Goal: Task Accomplishment & Management: Use online tool/utility

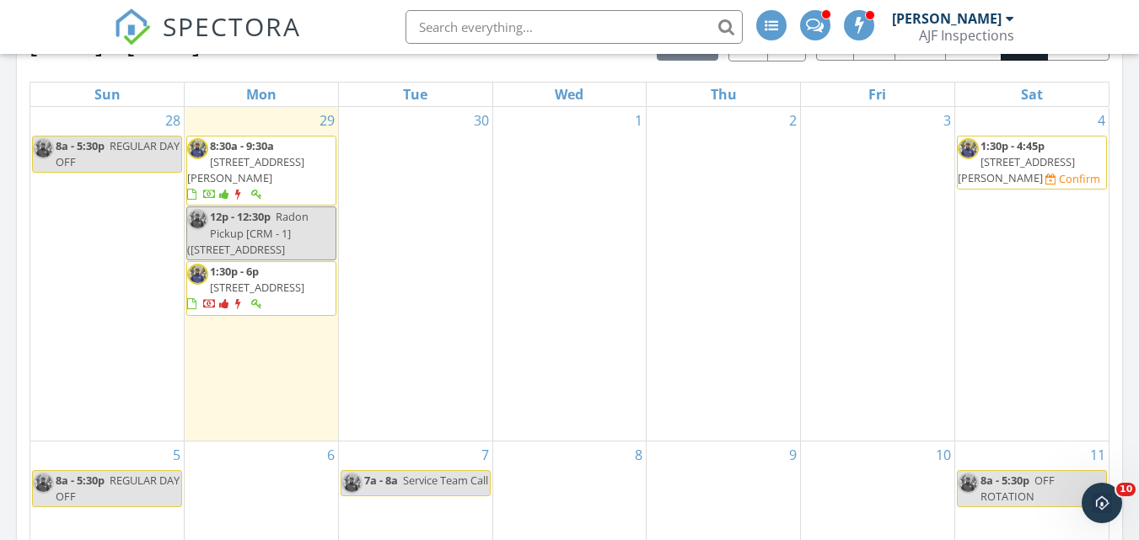
scroll to position [590, 0]
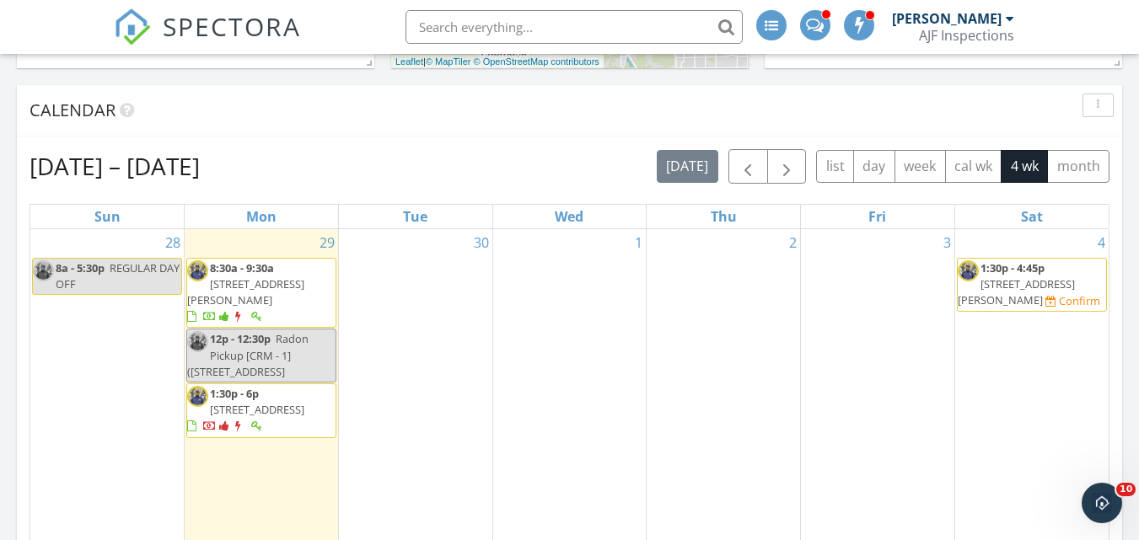
click at [276, 281] on span "[STREET_ADDRESS][PERSON_NAME]" at bounding box center [245, 292] width 117 height 31
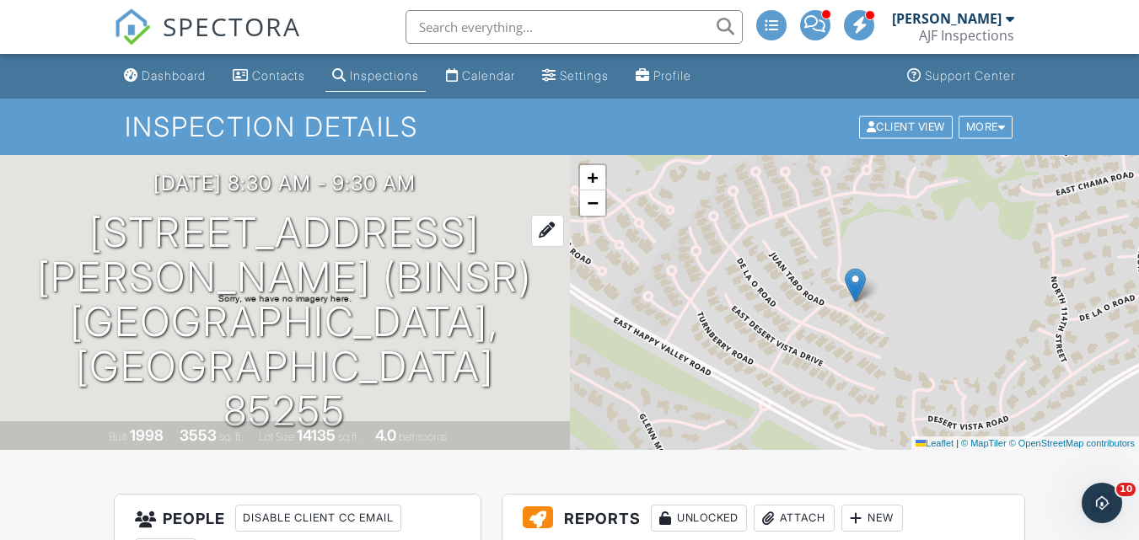
click at [330, 273] on h1 "11132 E Juan Tabo Rd (BINSR) Scottsdale, AZ 85255" at bounding box center [285, 322] width 516 height 223
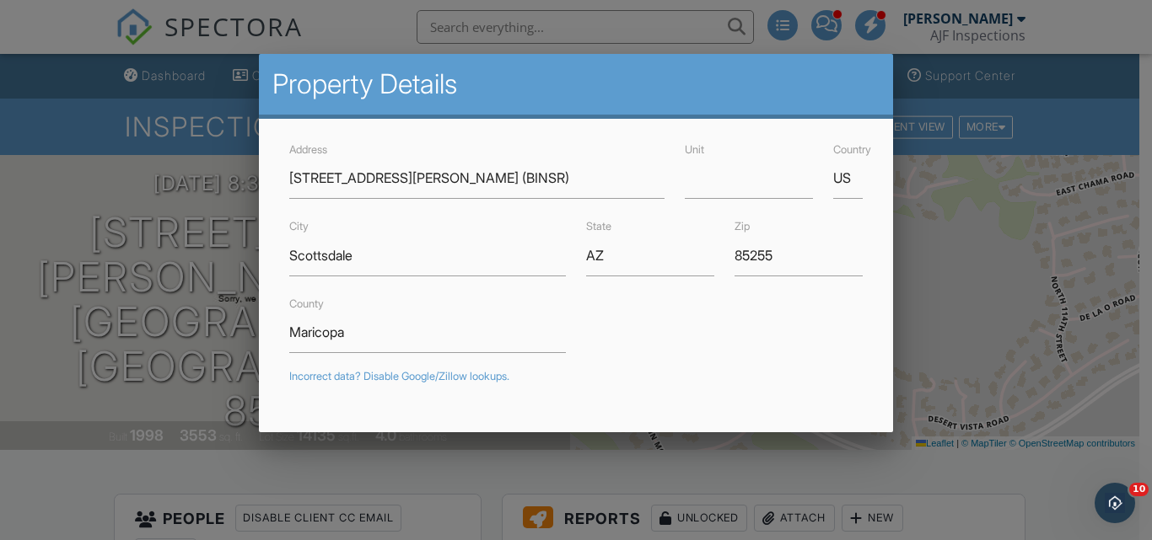
click at [146, 158] on div at bounding box center [576, 253] width 1152 height 675
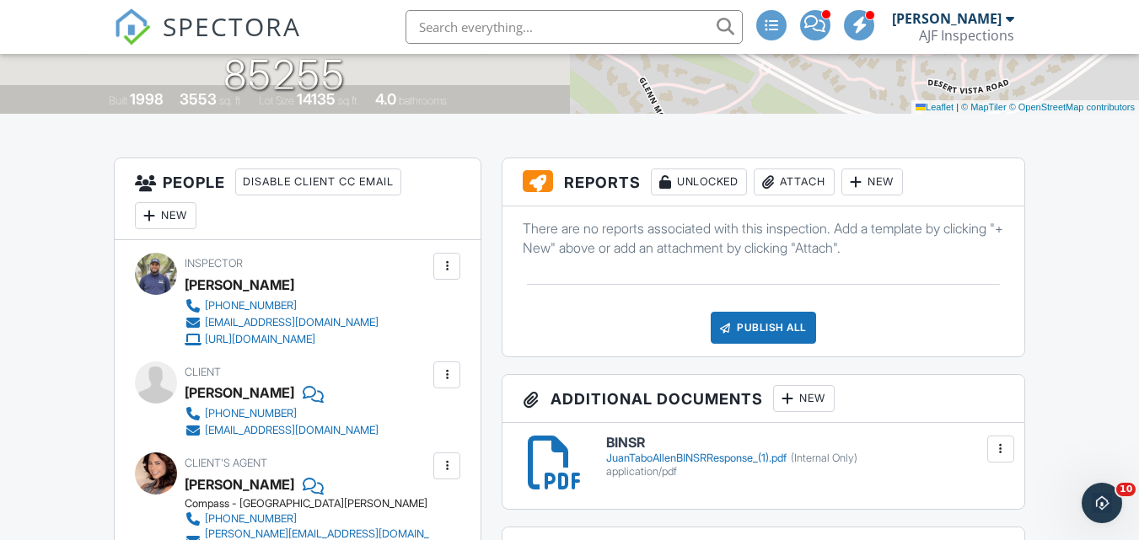
scroll to position [337, 0]
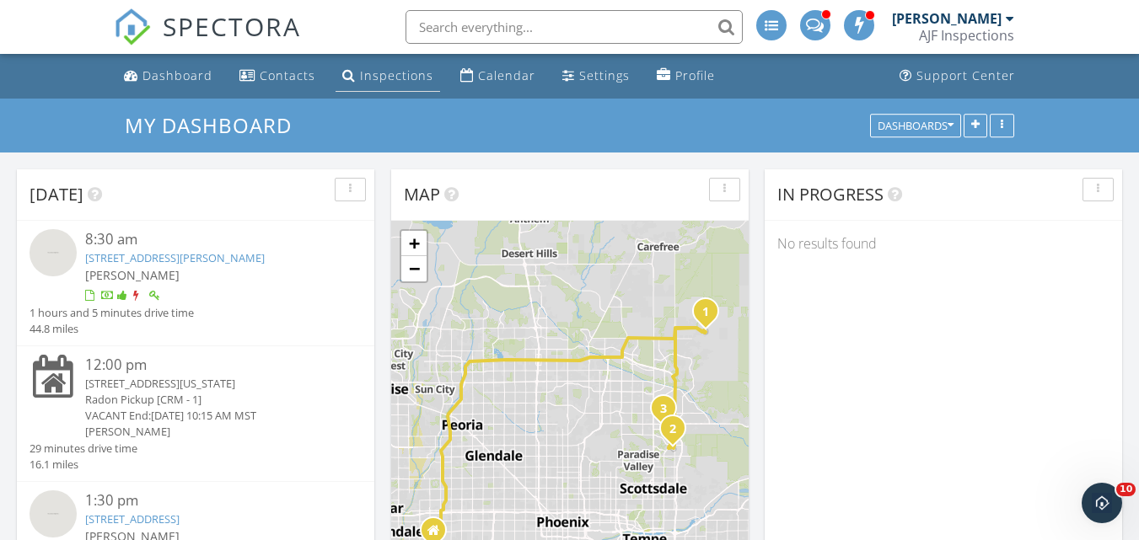
click at [384, 79] on div "Inspections" at bounding box center [396, 75] width 73 height 16
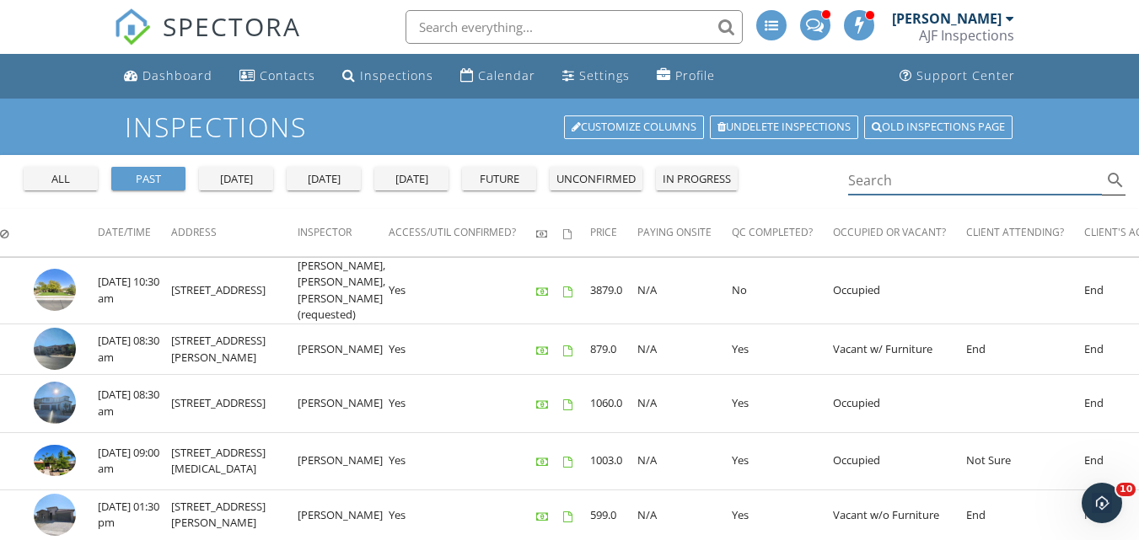
click at [966, 178] on input "Search" at bounding box center [975, 181] width 255 height 28
paste input "[STREET_ADDRESS][PERSON_NAME] (BINSR)"
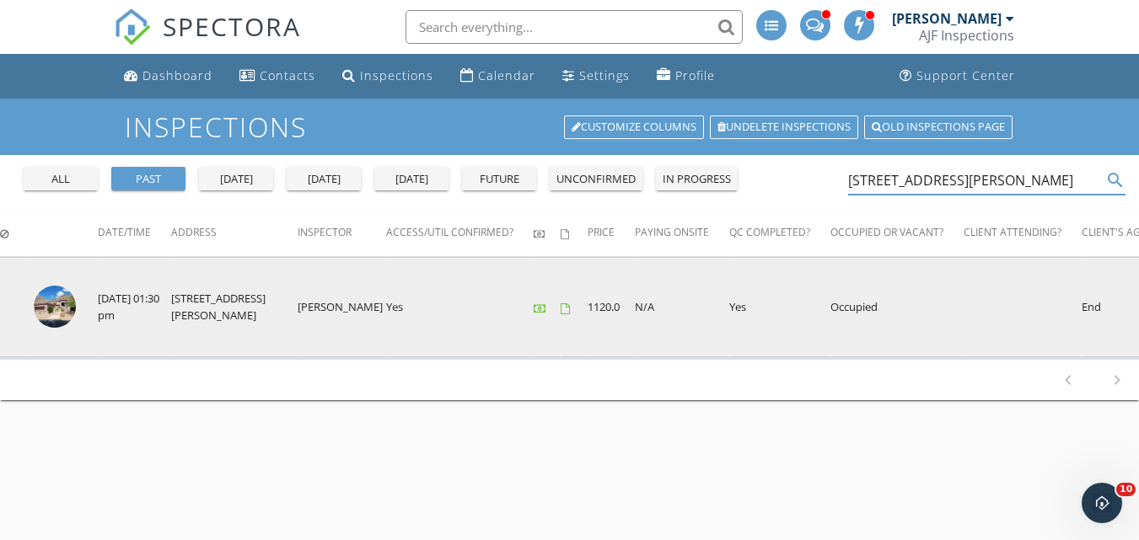
type input "[STREET_ADDRESS][PERSON_NAME]"
click at [50, 309] on img at bounding box center [55, 307] width 42 height 42
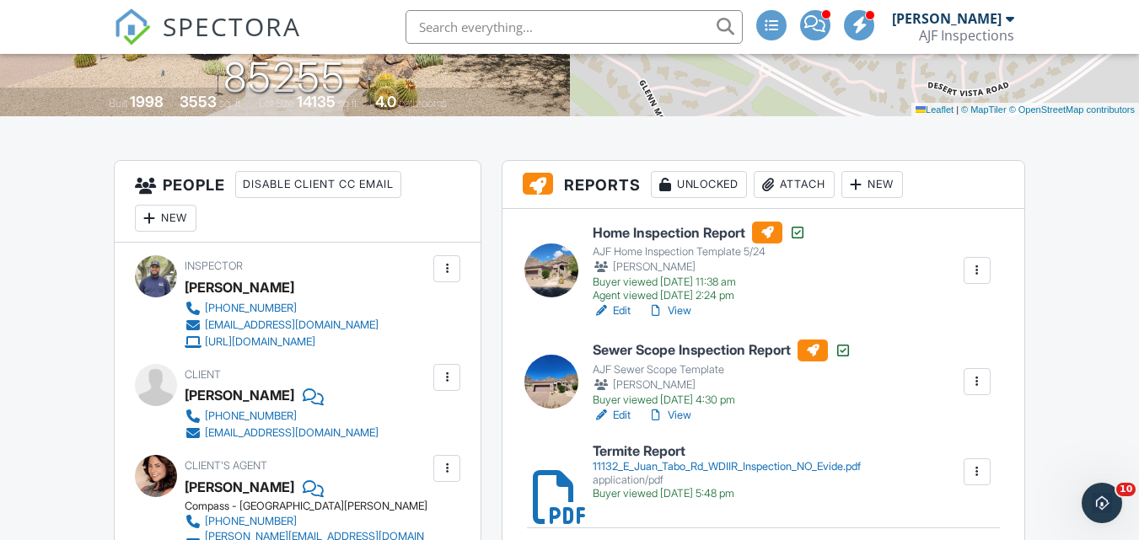
scroll to position [337, 0]
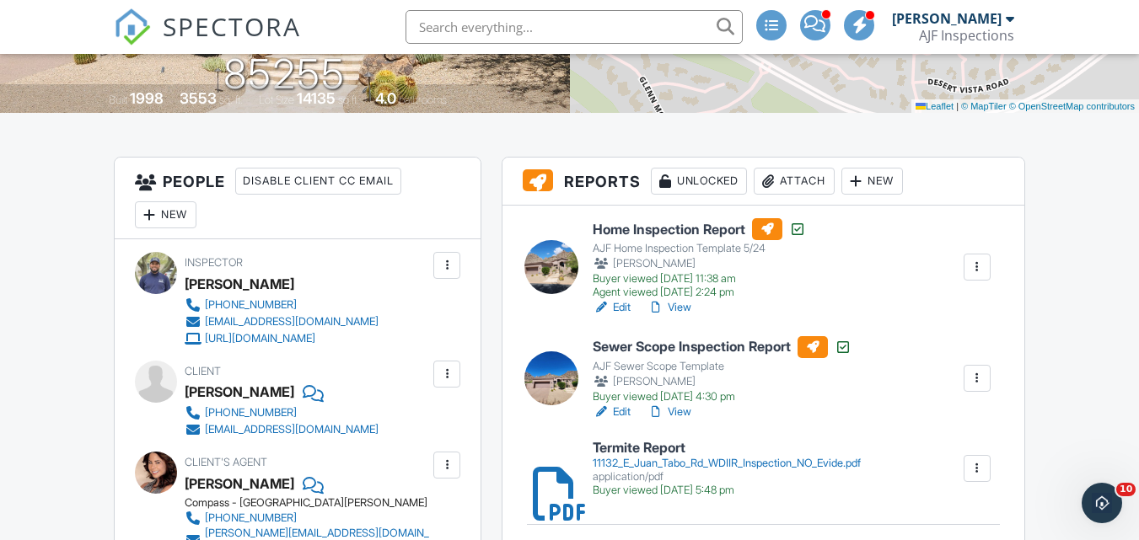
click at [980, 267] on div at bounding box center [977, 267] width 17 height 17
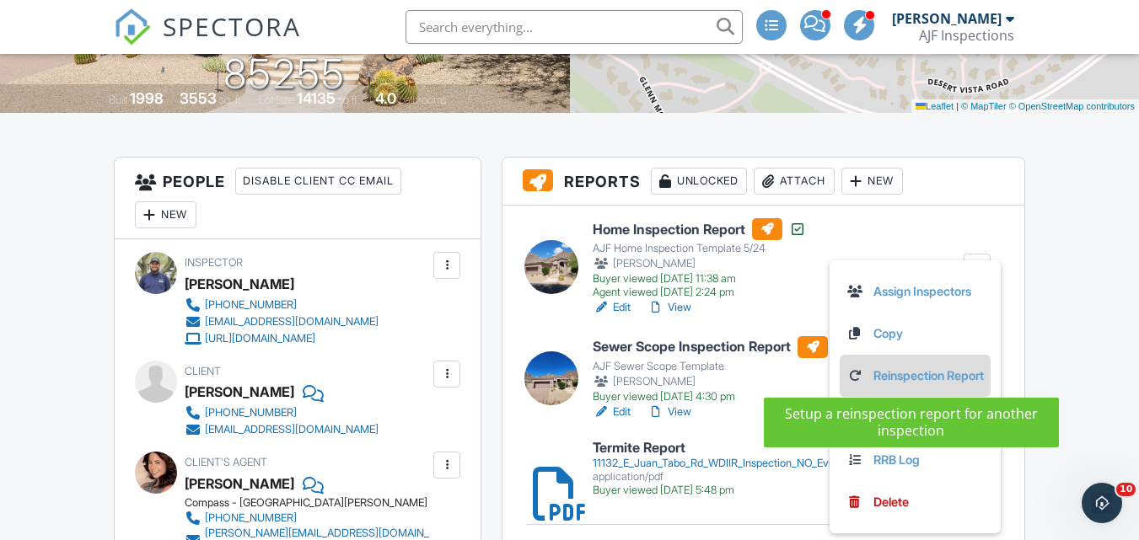
click at [906, 377] on link "Reinspection Report" at bounding box center [914, 376] width 137 height 19
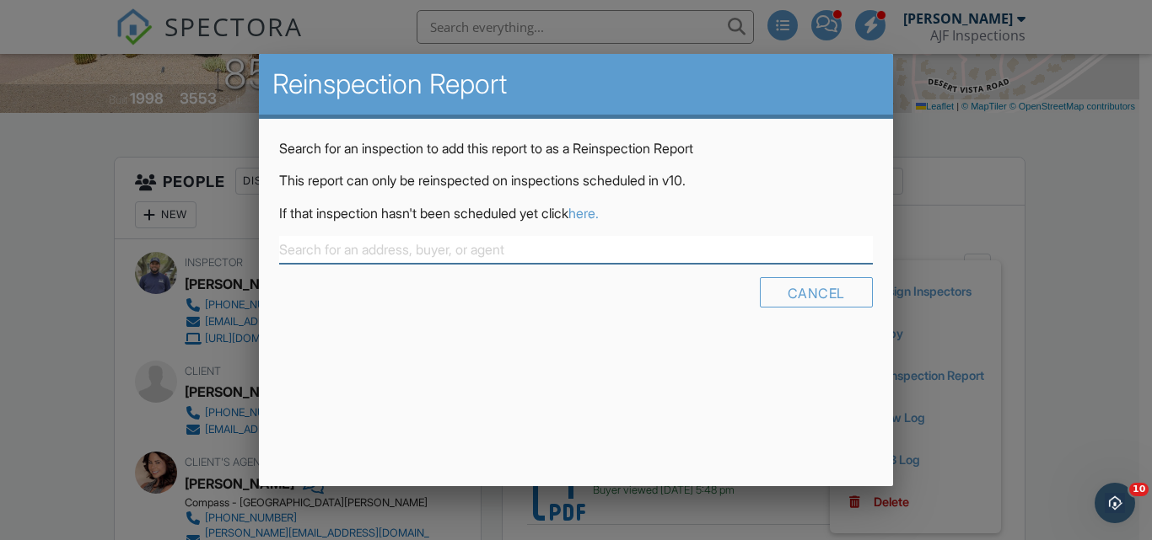
paste input "[STREET_ADDRESS][PERSON_NAME] (BINSR)"
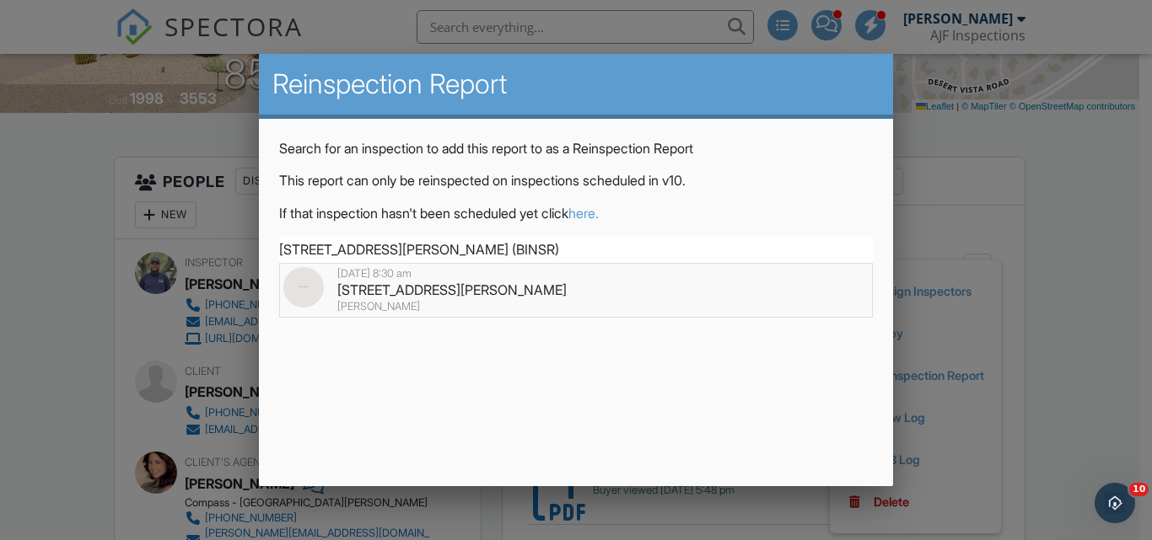
click at [424, 289] on div "11132 E Juan Tabo Rd (BINSR), Scottsdale, AZ 85255" at bounding box center [575, 290] width 584 height 19
type input "11132 E Juan Tabo Rd (BINSR), Scottsdale, AZ 85255"
